Goal: Task Accomplishment & Management: Manage account settings

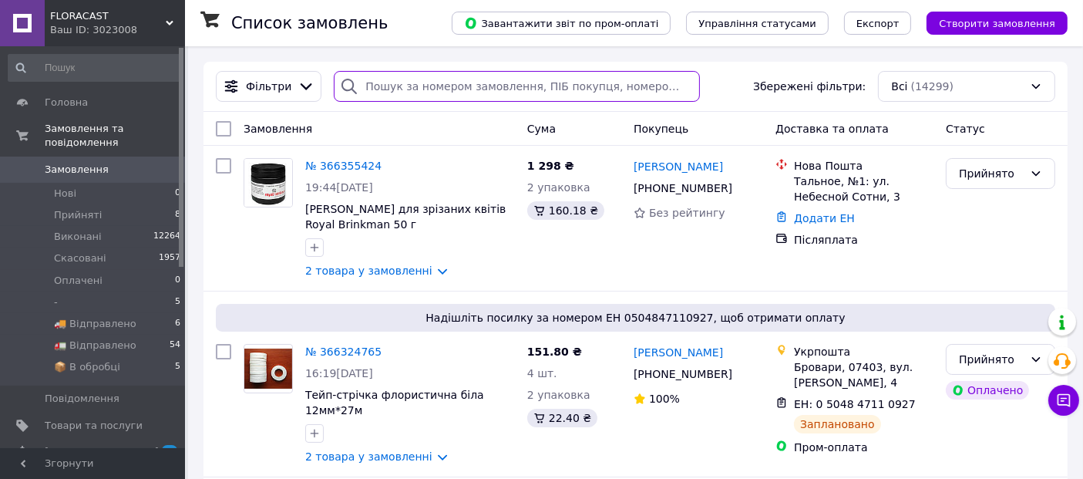
click at [409, 89] on input "search" at bounding box center [517, 86] width 366 height 31
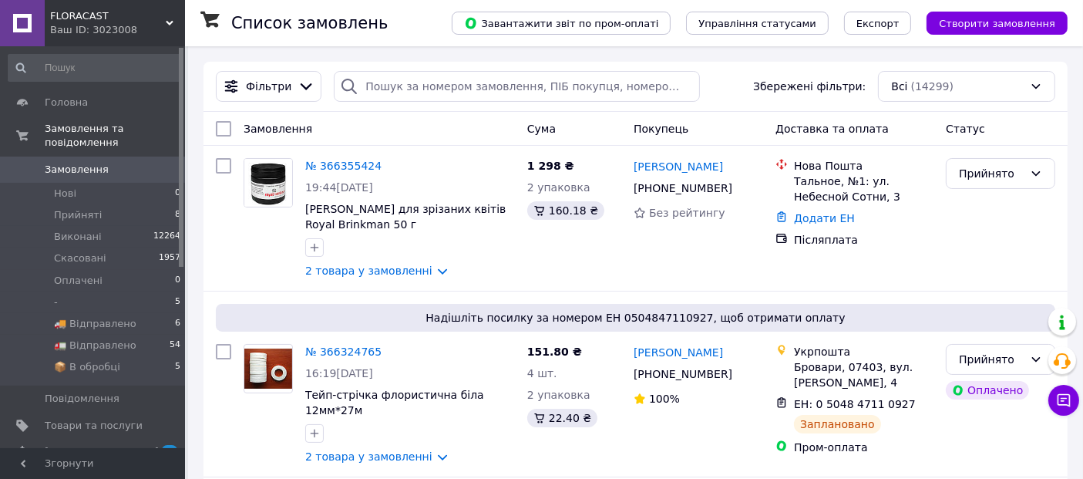
click at [66, 9] on span "FLORACAST" at bounding box center [108, 16] width 116 height 14
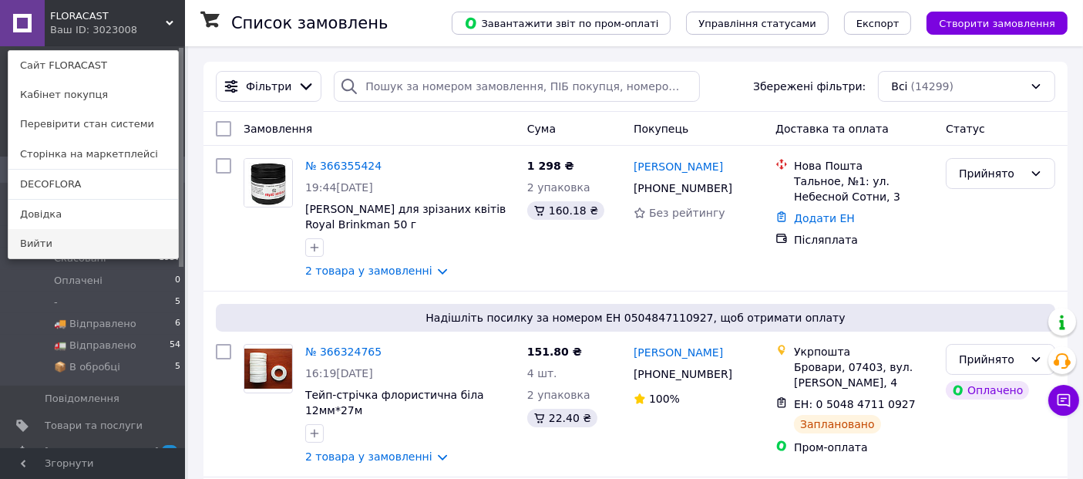
click at [108, 241] on link "Вийти" at bounding box center [93, 243] width 170 height 29
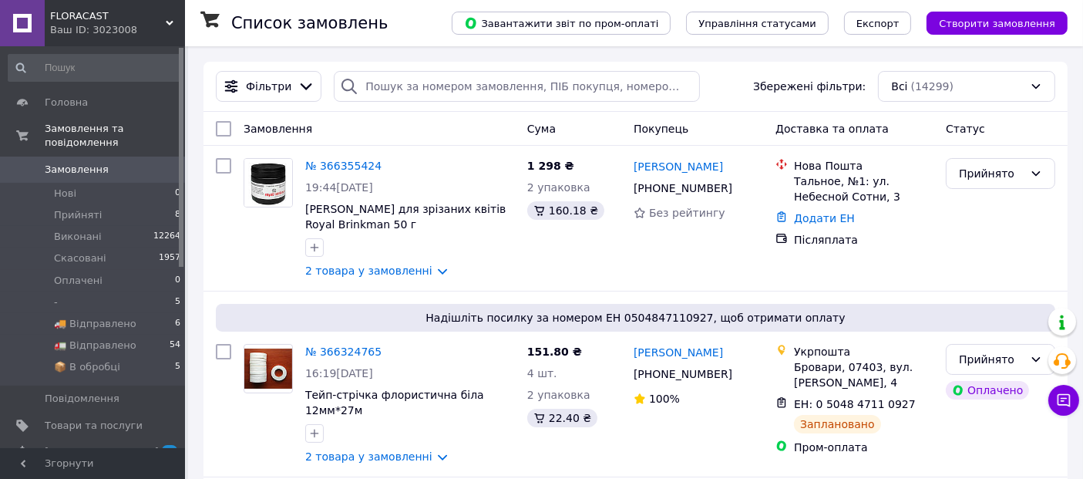
click at [77, 12] on span "FLORACAST" at bounding box center [108, 16] width 116 height 14
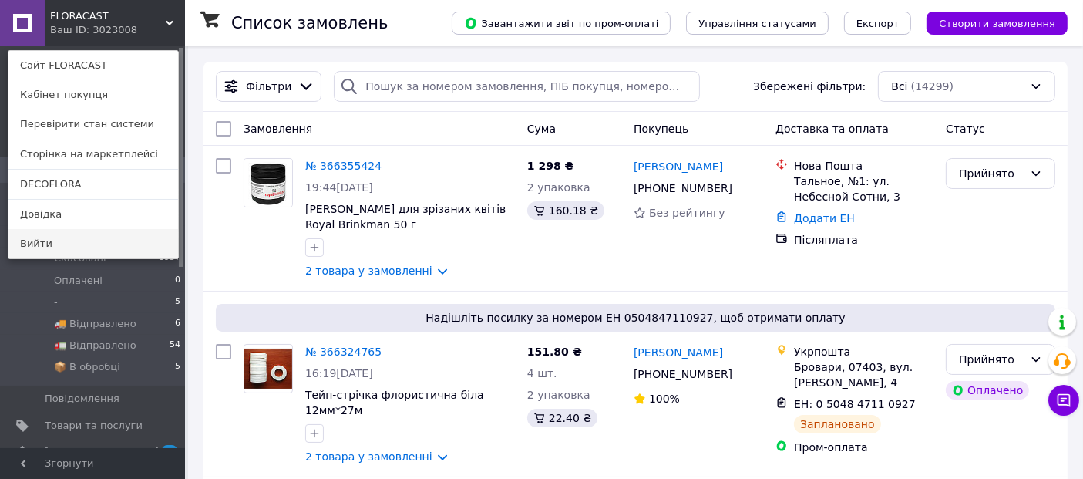
click at [102, 257] on link "Вийти" at bounding box center [93, 243] width 170 height 29
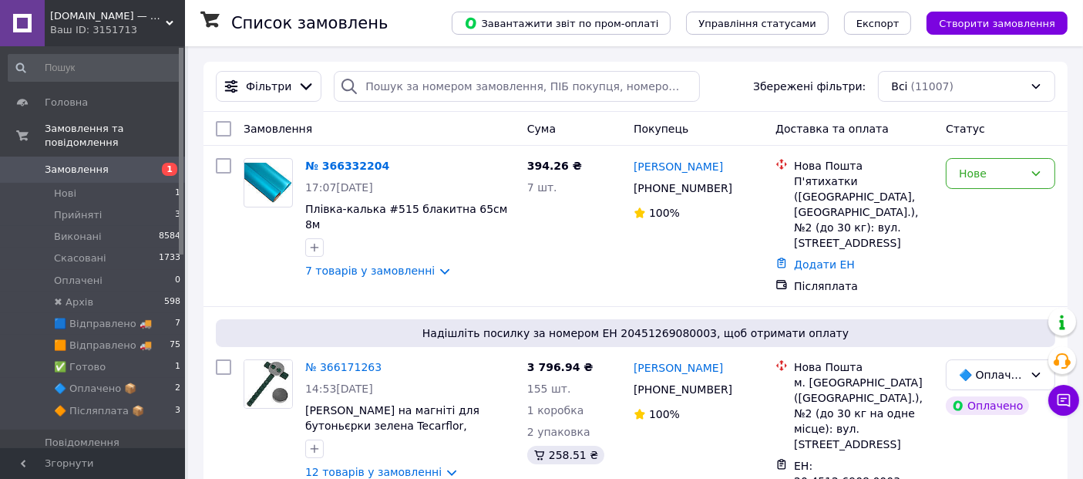
click at [99, 9] on span "BestDecor.in.ua — товари для флористики, рукоділля та декору" at bounding box center [108, 16] width 116 height 14
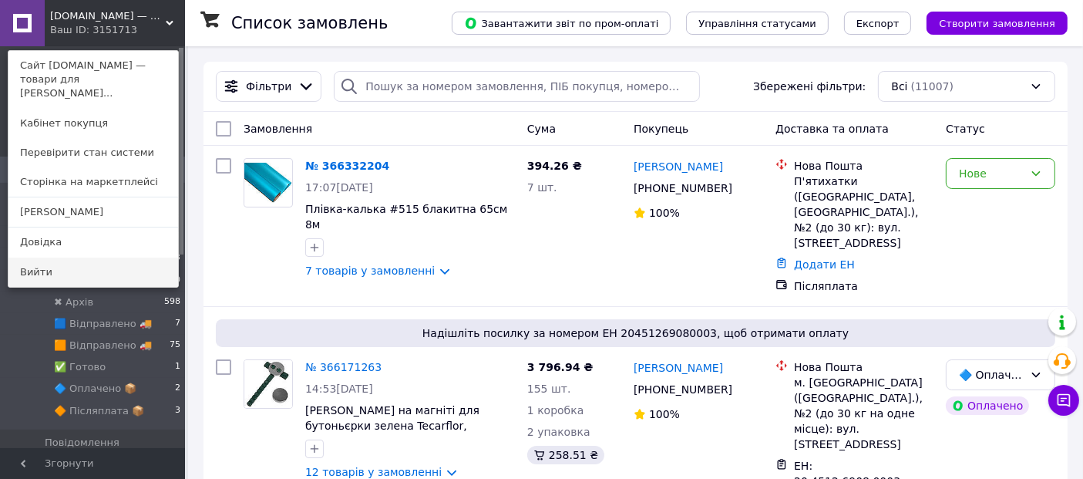
click at [116, 257] on link "Вийти" at bounding box center [93, 271] width 170 height 29
